Goal: Information Seeking & Learning: Check status

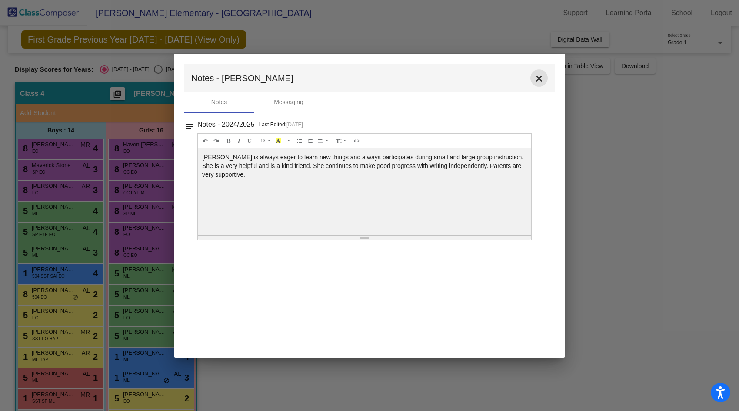
click at [535, 82] on mat-icon "close" at bounding box center [539, 78] width 10 height 10
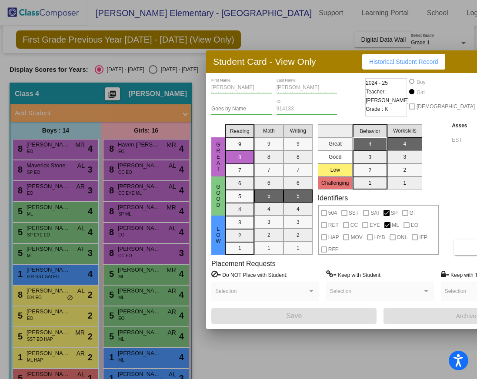
click at [48, 372] on div at bounding box center [238, 189] width 477 height 379
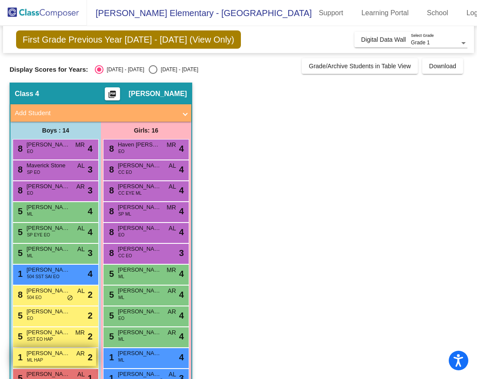
click at [49, 355] on span "[PERSON_NAME]" at bounding box center [48, 353] width 43 height 9
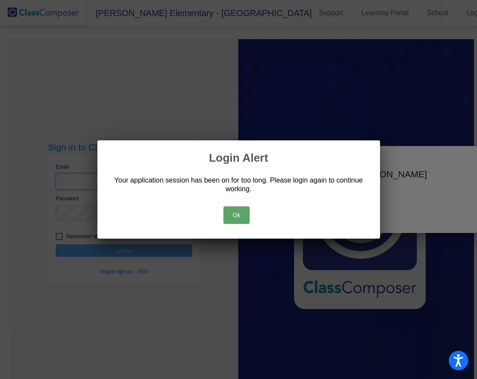
type input "[PERSON_NAME][EMAIL_ADDRESS][DOMAIN_NAME]"
click at [246, 218] on button "Ok" at bounding box center [236, 214] width 26 height 17
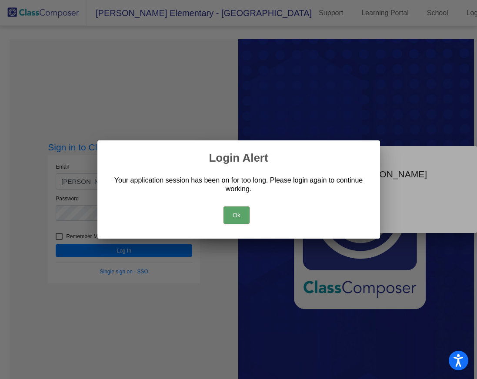
click at [146, 252] on div at bounding box center [238, 189] width 477 height 379
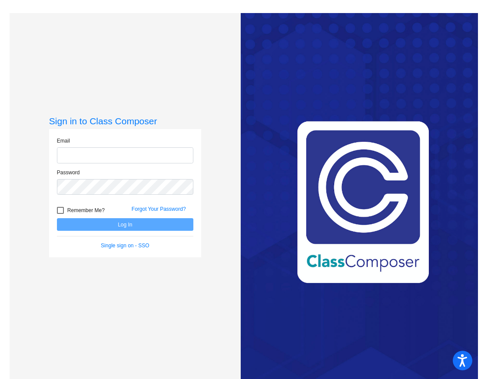
type input "[PERSON_NAME][EMAIL_ADDRESS][DOMAIN_NAME]"
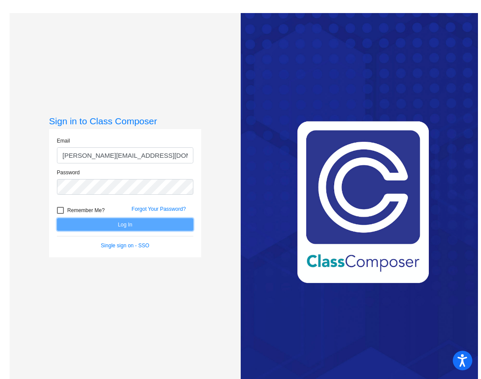
click at [144, 223] on button "Log In" at bounding box center [125, 224] width 136 height 13
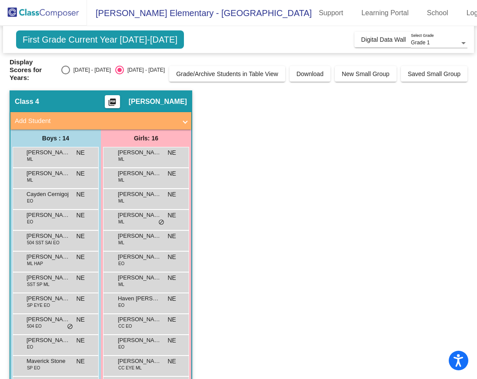
click at [70, 66] on div "Select an option" at bounding box center [65, 70] width 9 height 9
click at [66, 74] on input "[DATE] - [DATE]" at bounding box center [65, 74] width 0 height 0
radio input "true"
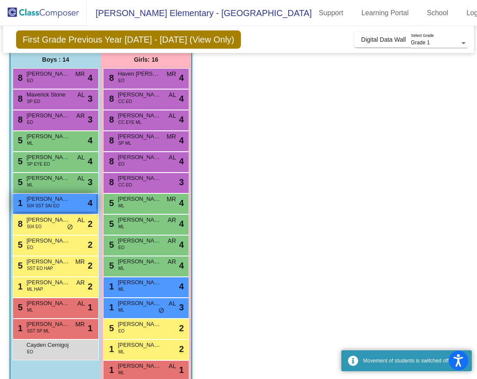
scroll to position [75, 0]
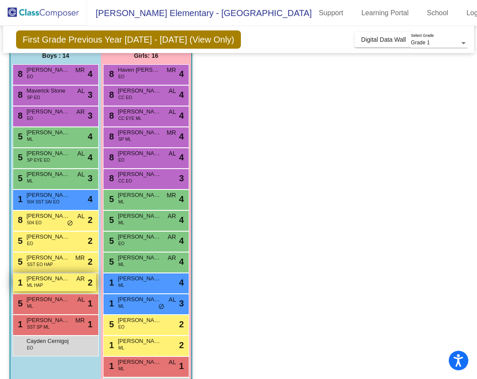
click at [46, 282] on span "[PERSON_NAME]" at bounding box center [48, 278] width 43 height 9
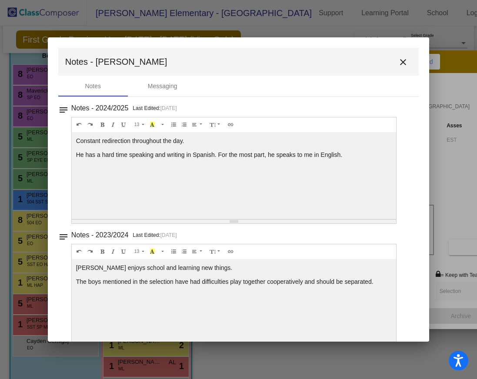
click at [403, 61] on mat-icon "close" at bounding box center [403, 62] width 10 height 10
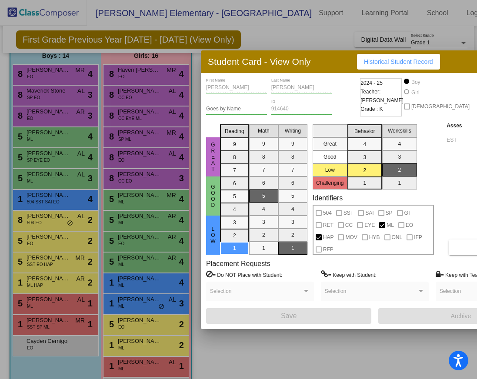
click at [436, 58] on div "Student Card - View Only Historical Student Record" at bounding box center [375, 61] width 348 height 23
click at [129, 300] on div at bounding box center [238, 189] width 477 height 379
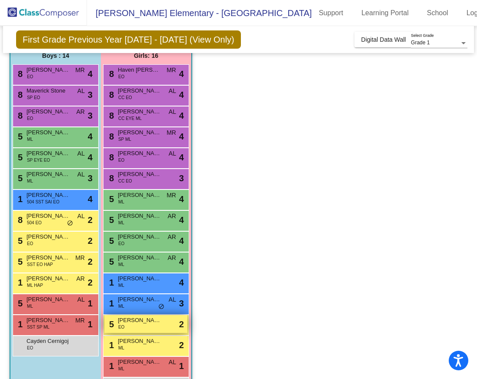
click at [125, 320] on span "[PERSON_NAME] Yaretzi [PERSON_NAME]" at bounding box center [139, 320] width 43 height 9
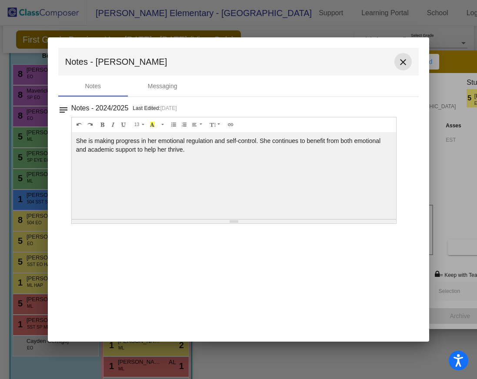
click at [400, 62] on mat-icon "close" at bounding box center [403, 62] width 10 height 10
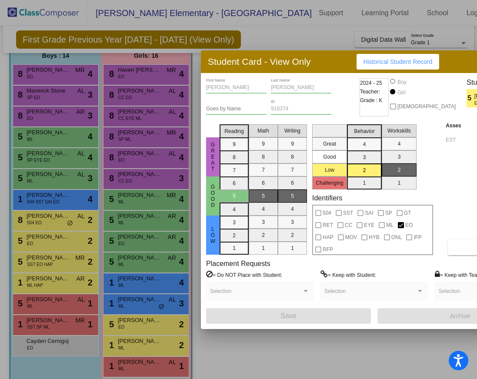
click at [147, 279] on div at bounding box center [238, 189] width 477 height 379
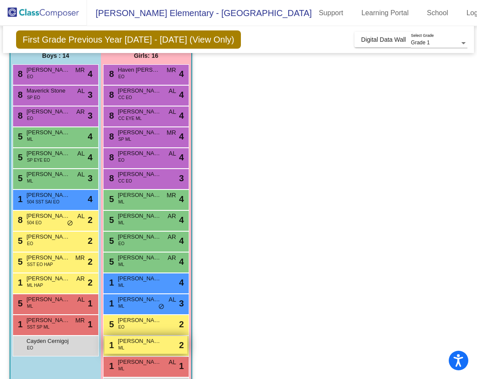
click at [142, 348] on div "1 Aislinn Serech Cano ML lock do_not_disturb_alt 2" at bounding box center [145, 345] width 83 height 18
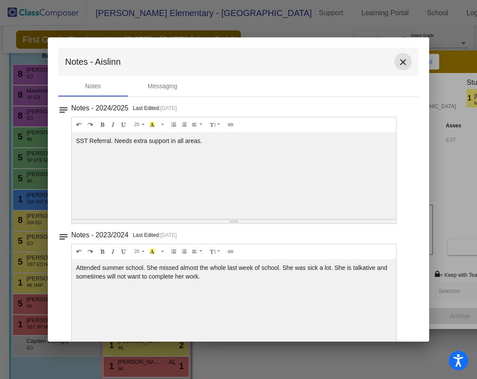
click at [400, 62] on mat-icon "close" at bounding box center [403, 62] width 10 height 10
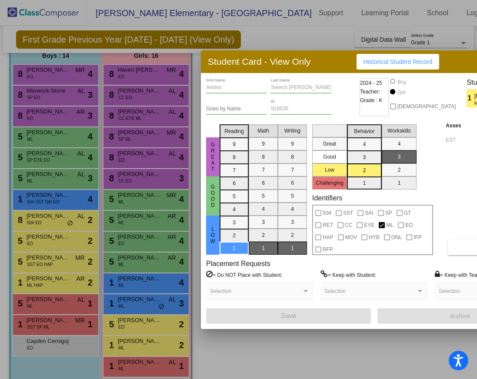
click at [169, 303] on div at bounding box center [238, 189] width 477 height 379
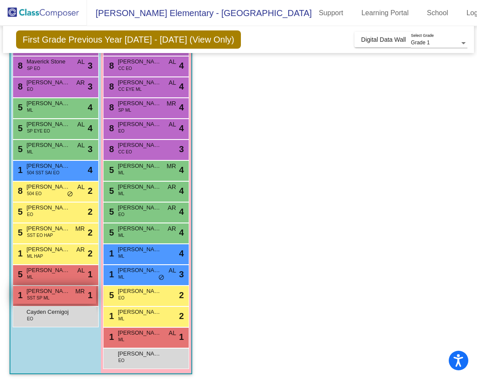
scroll to position [106, 0]
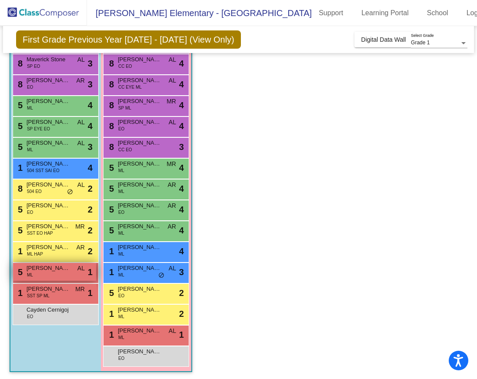
click at [73, 272] on div "5 Alexis Fuentes Bautista ML AL lock do_not_disturb_alt 1" at bounding box center [54, 272] width 83 height 18
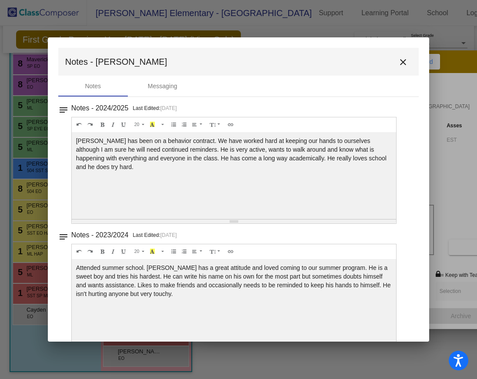
click at [400, 63] on mat-icon "close" at bounding box center [403, 62] width 10 height 10
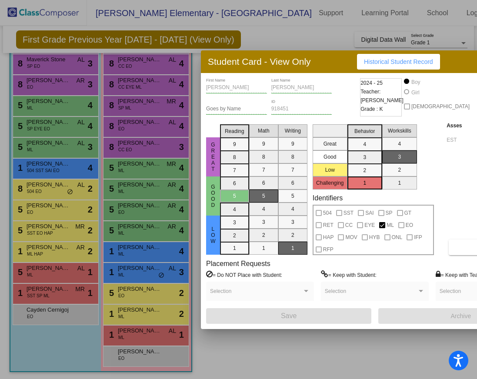
click at [103, 280] on div at bounding box center [238, 189] width 477 height 379
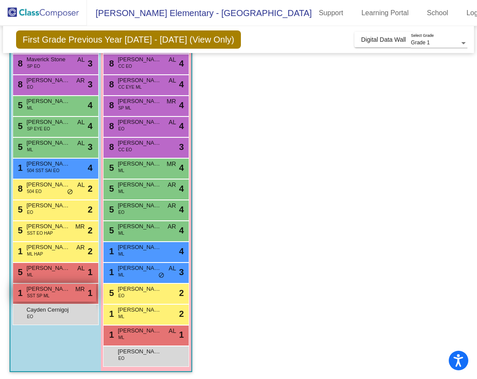
click at [59, 295] on div "1 Keylor Perez Erazo SST SP ML MR lock do_not_disturb_alt 1" at bounding box center [54, 293] width 83 height 18
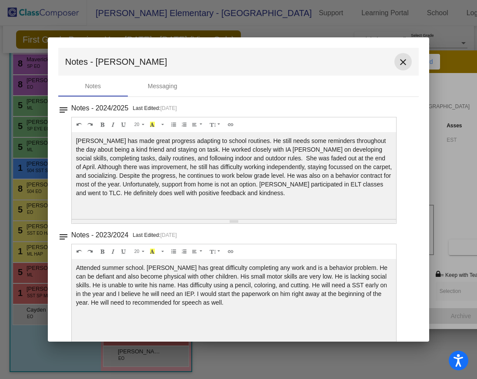
click at [398, 62] on mat-icon "close" at bounding box center [403, 62] width 10 height 10
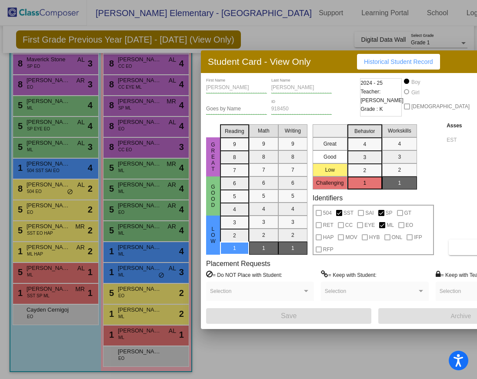
click at [125, 315] on div at bounding box center [238, 189] width 477 height 379
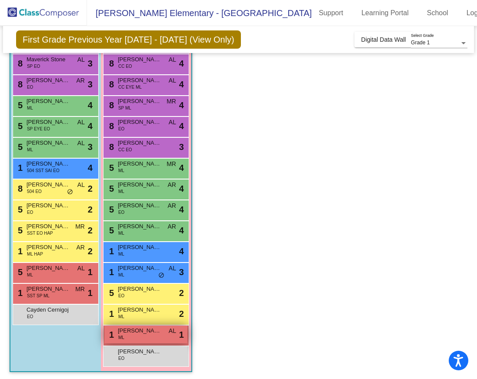
click at [126, 333] on span "[PERSON_NAME]" at bounding box center [139, 330] width 43 height 9
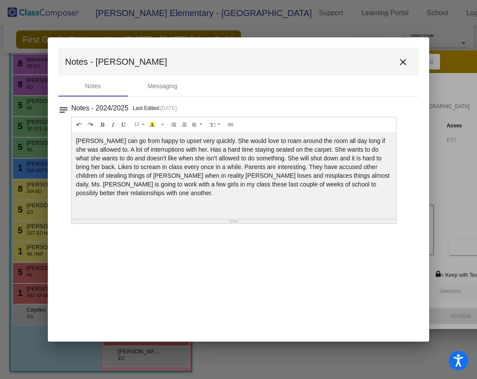
click at [404, 62] on mat-icon "close" at bounding box center [403, 62] width 10 height 10
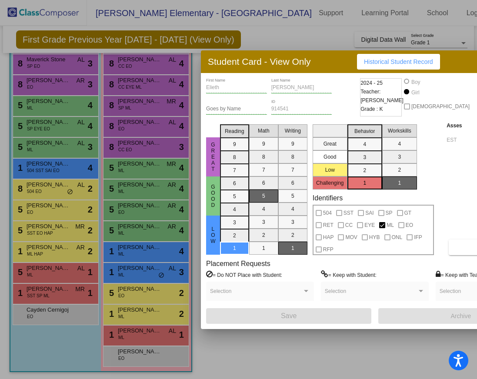
click at [443, 66] on div "Student Card - View Only Historical Student Record" at bounding box center [375, 61] width 348 height 23
click at [299, 34] on div at bounding box center [238, 189] width 477 height 379
